Goal: Find specific page/section: Find specific page/section

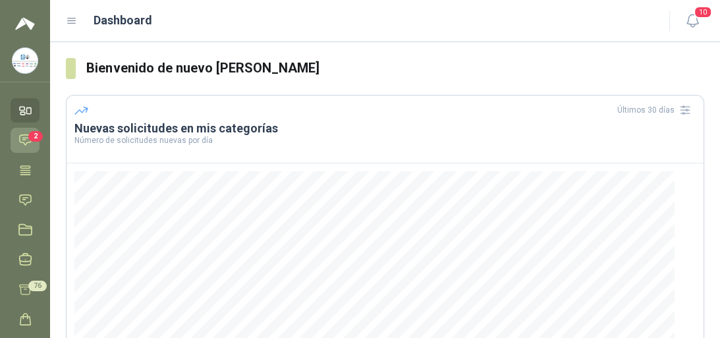
click at [25, 140] on icon at bounding box center [25, 140] width 11 height 11
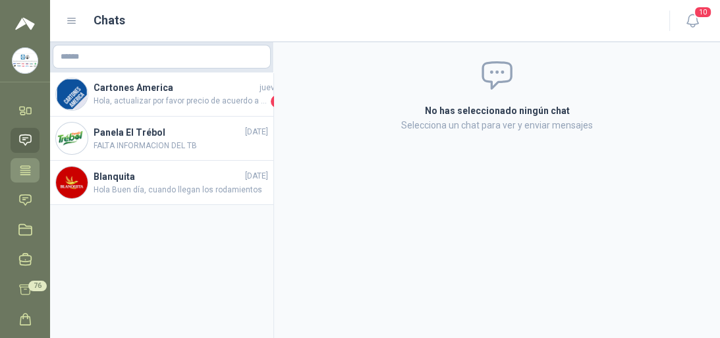
click at [21, 177] on icon at bounding box center [25, 170] width 14 height 14
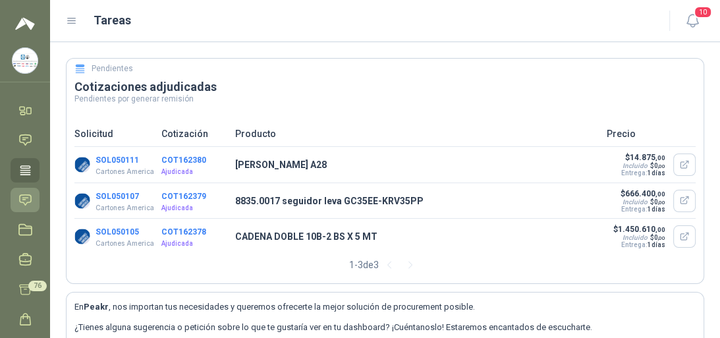
click at [20, 200] on icon at bounding box center [25, 199] width 11 height 11
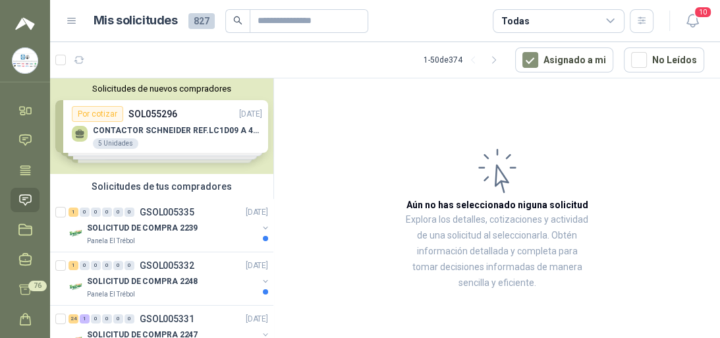
click at [177, 129] on div "Solicitudes de nuevos compradores Por cotizar SOL055296 [DATE] CONTACTOR [PERSO…" at bounding box center [161, 126] width 223 height 96
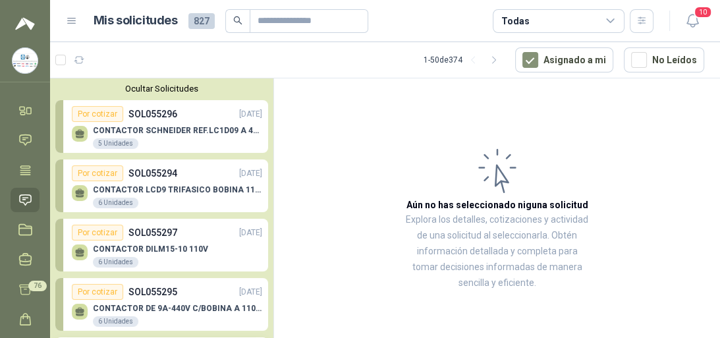
scroll to position [105, 0]
